Goal: Navigation & Orientation: Find specific page/section

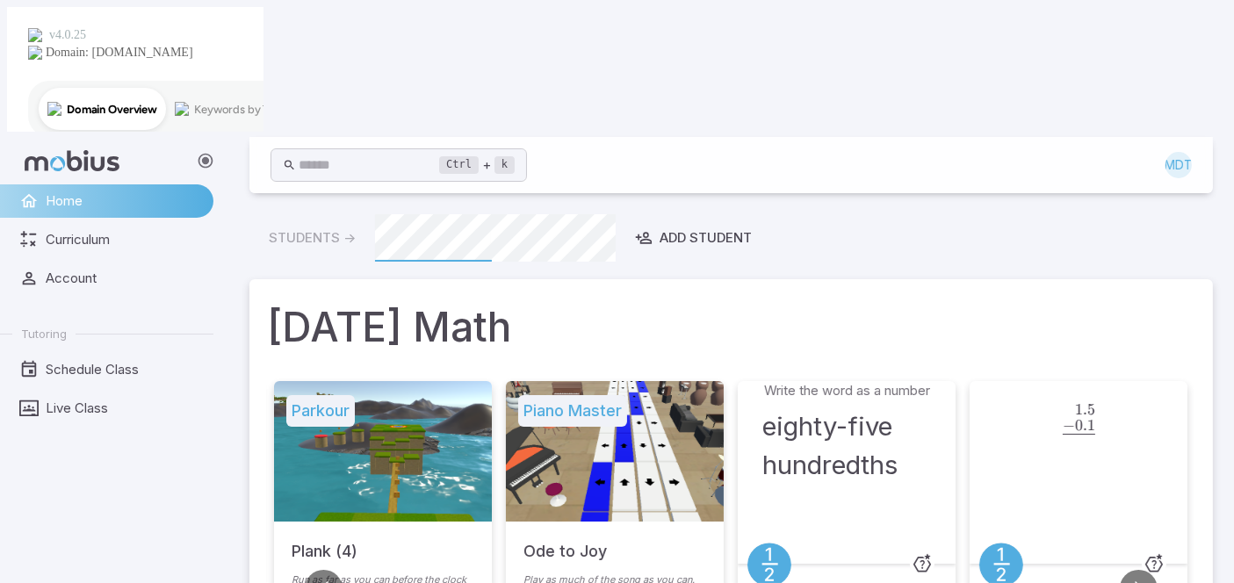
scroll to position [417, 0]
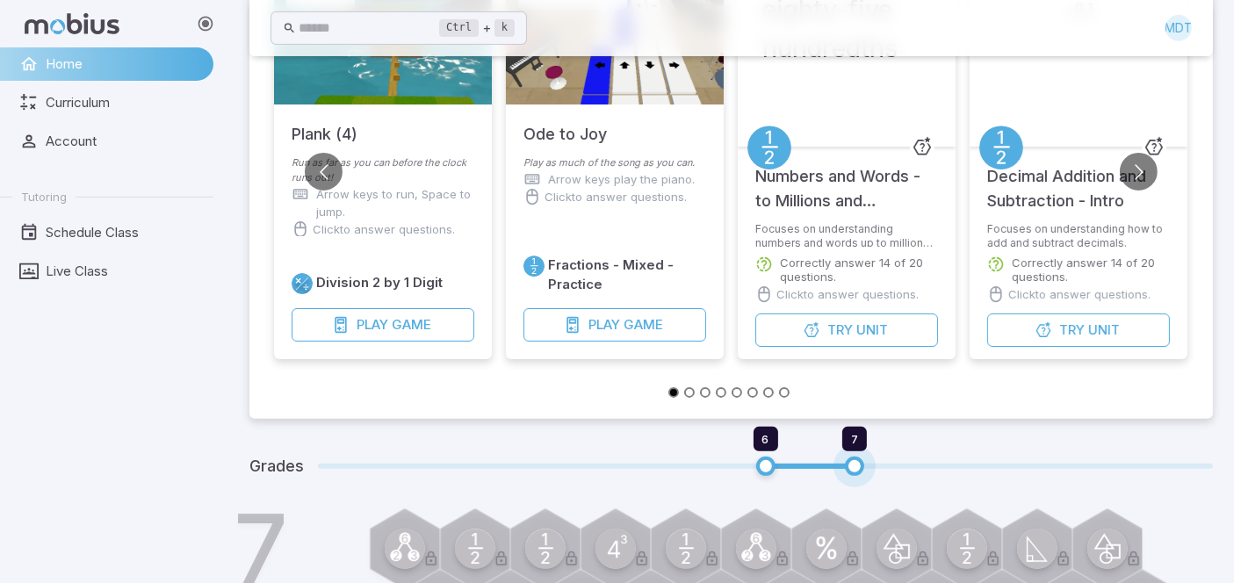
type input "*"
drag, startPoint x: 863, startPoint y: 324, endPoint x: 921, endPoint y: 324, distance: 58.0
click at [921, 455] on span "6 8" at bounding box center [765, 466] width 895 height 23
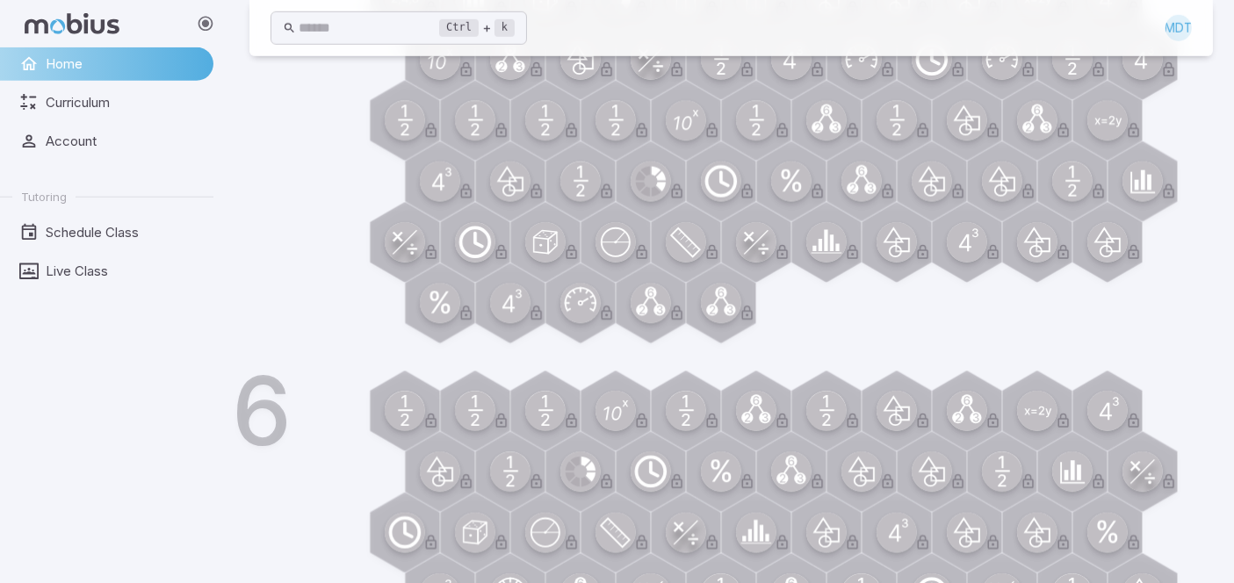
scroll to position [1623, 0]
click at [1123, 23] on div "MDT" at bounding box center [1179, 28] width 26 height 26
